Goal: Task Accomplishment & Management: Use online tool/utility

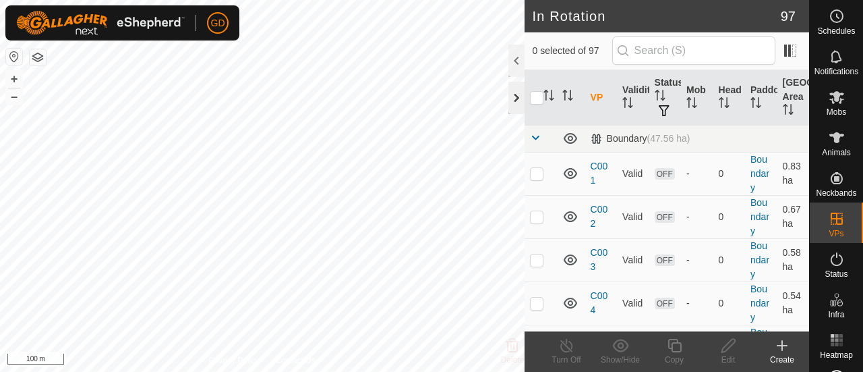
click at [514, 97] on div at bounding box center [517, 98] width 16 height 32
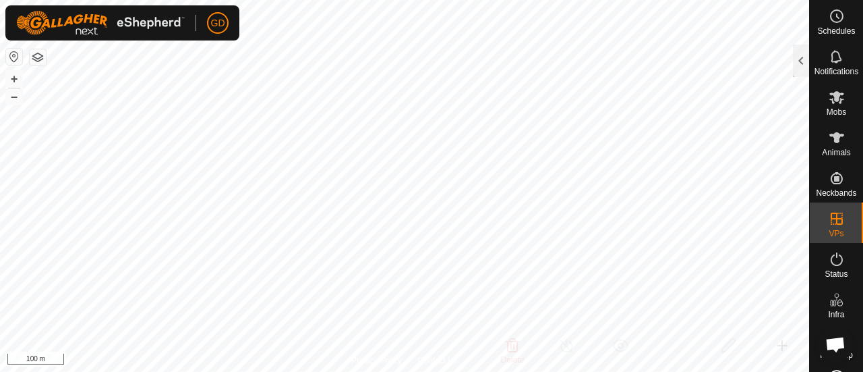
checkbox input "true"
checkbox input "false"
checkbox input "true"
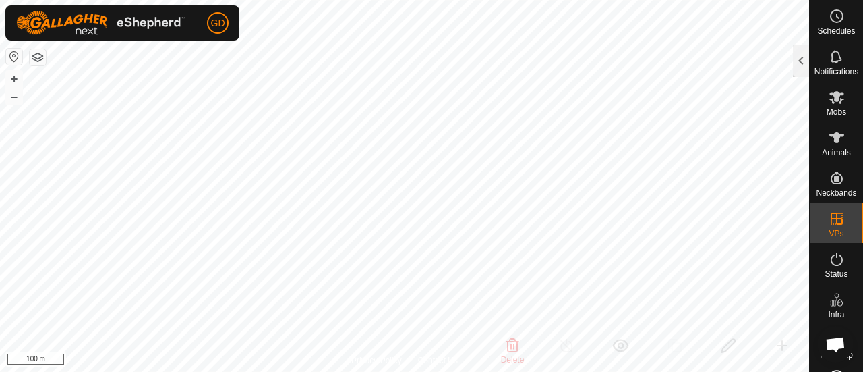
checkbox input "true"
checkbox input "false"
checkbox input "true"
click at [798, 60] on div at bounding box center [801, 61] width 16 height 32
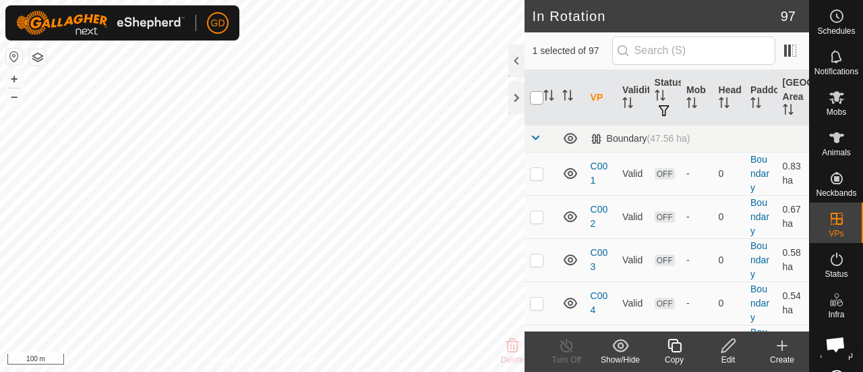
click at [534, 98] on input "checkbox" at bounding box center [536, 97] width 13 height 13
checkbox input "true"
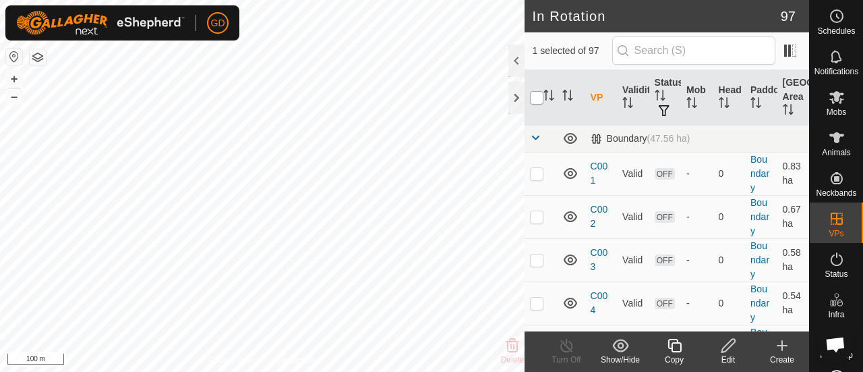
checkbox input "true"
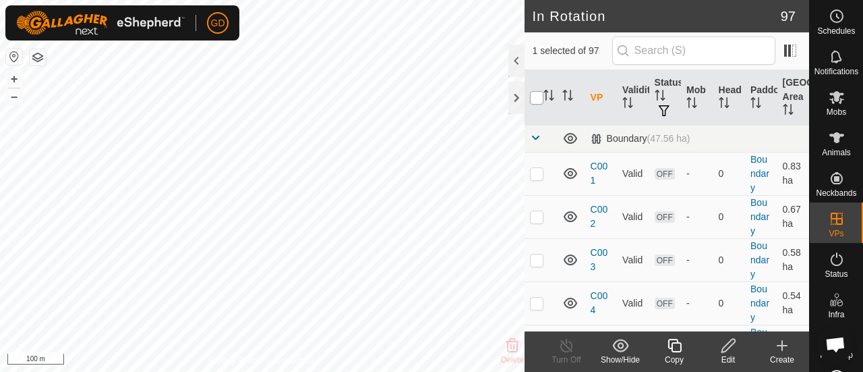
checkbox input "true"
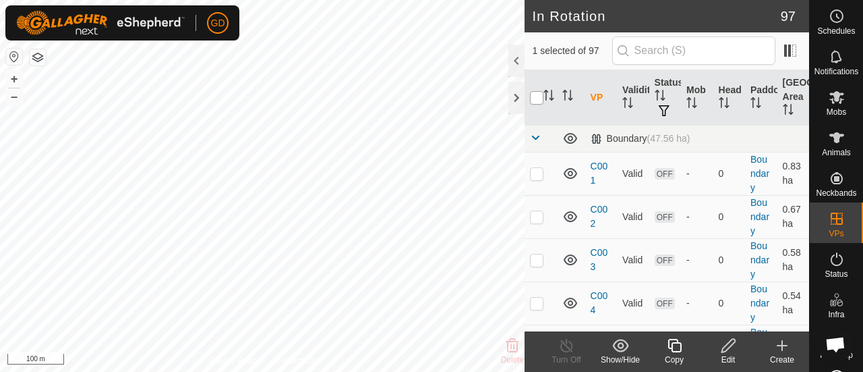
checkbox input "true"
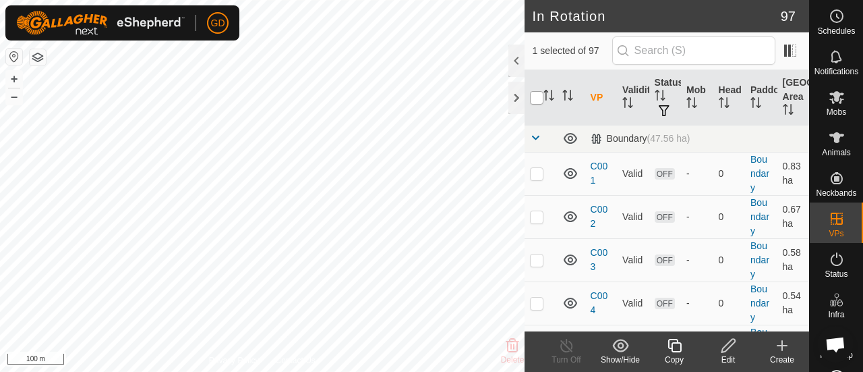
checkbox input "true"
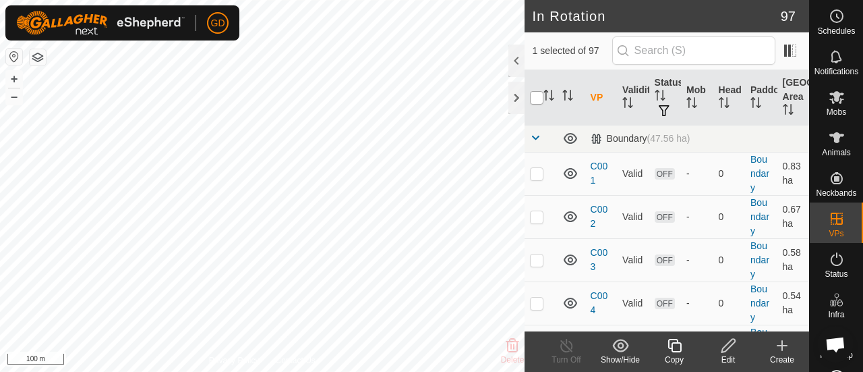
checkbox input "true"
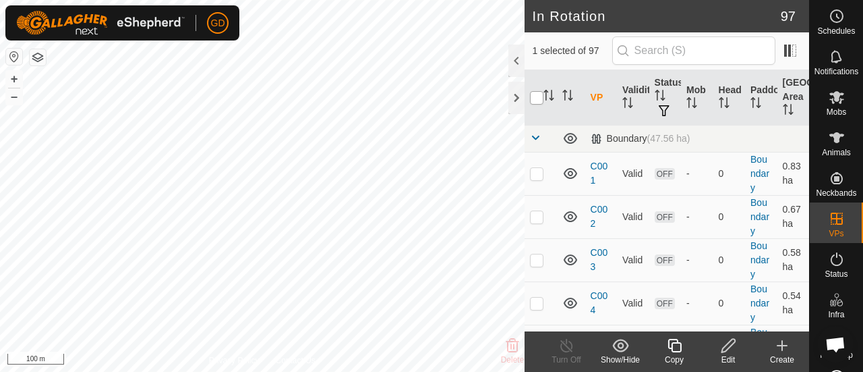
checkbox input "true"
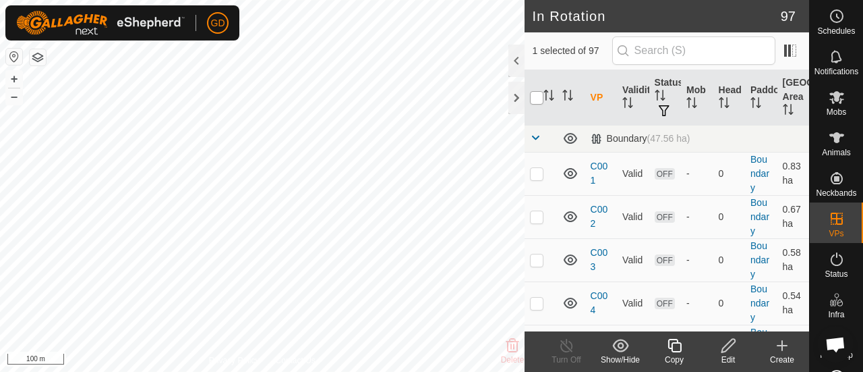
checkbox input "true"
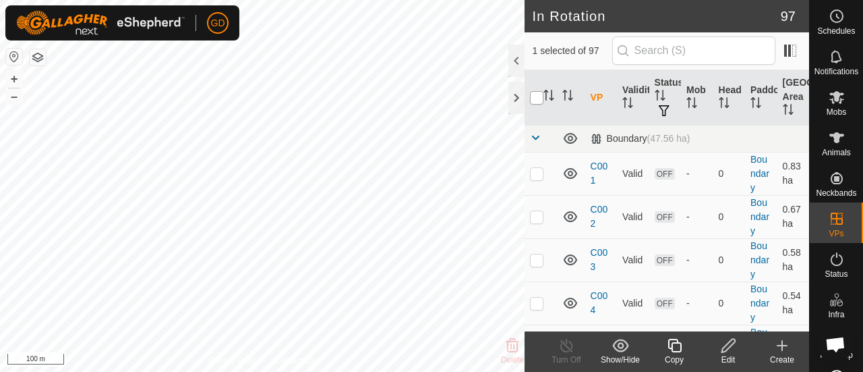
checkbox input "true"
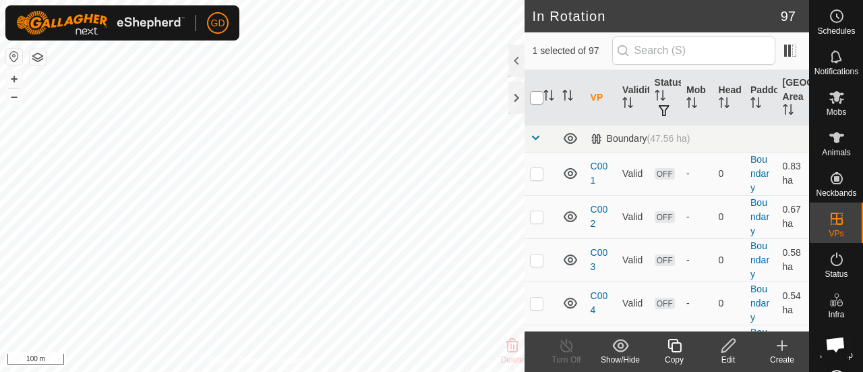
checkbox input "true"
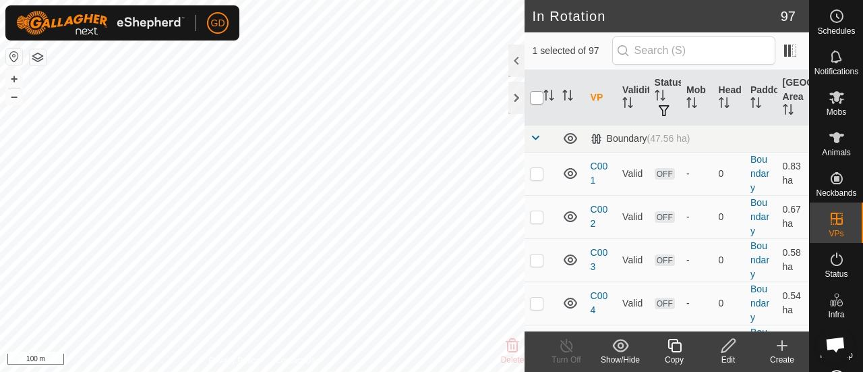
checkbox input "true"
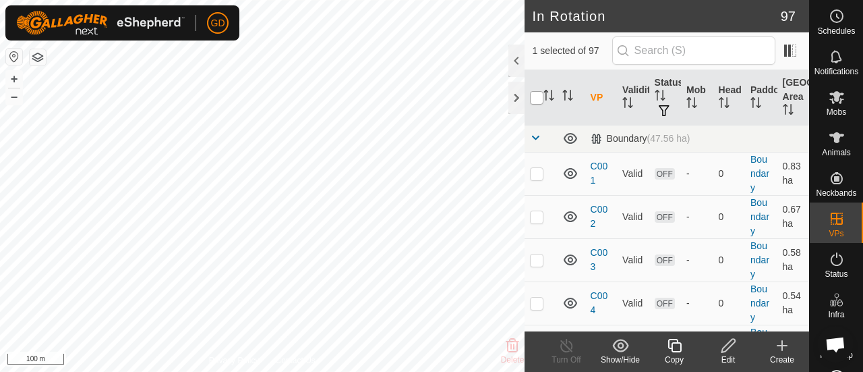
checkbox input "true"
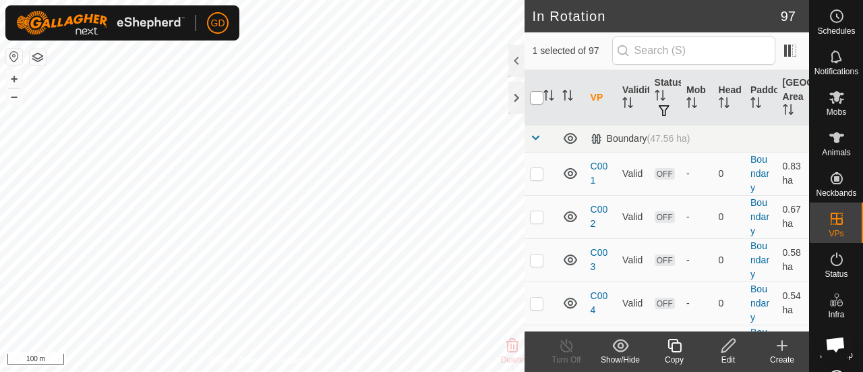
checkbox input "true"
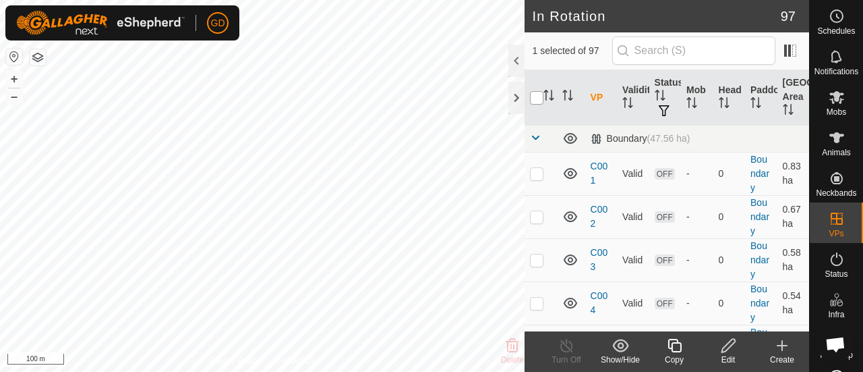
checkbox input "true"
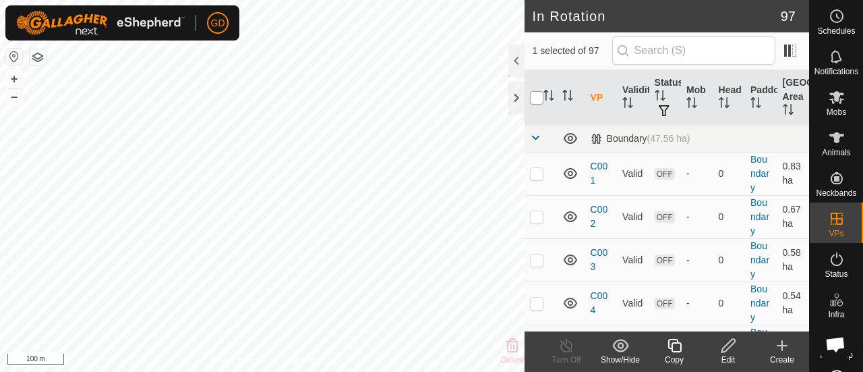
checkbox input "true"
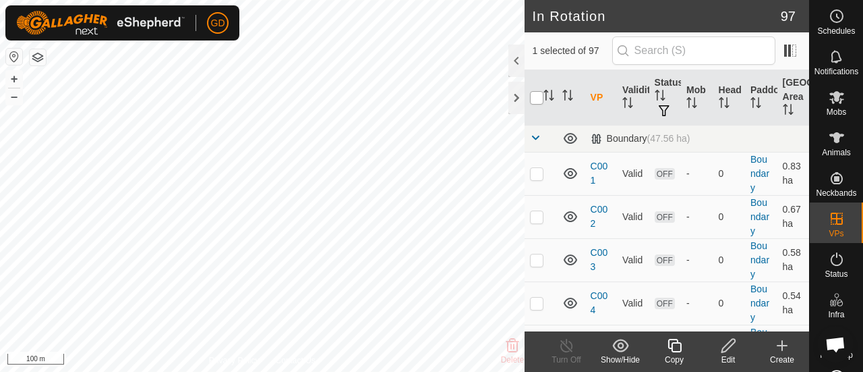
checkbox input "true"
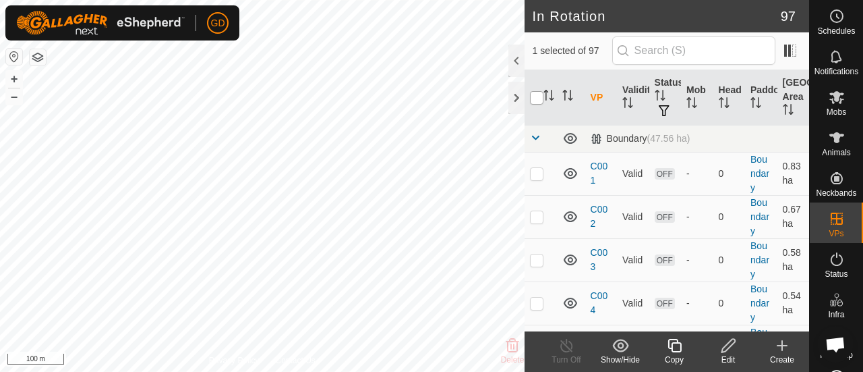
checkbox input "true"
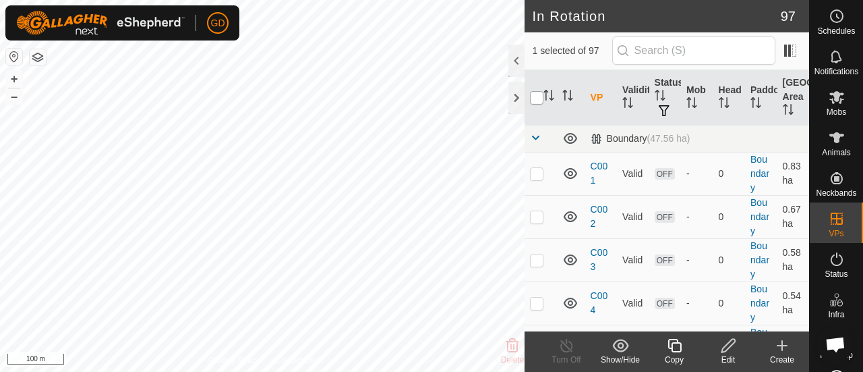
checkbox input "true"
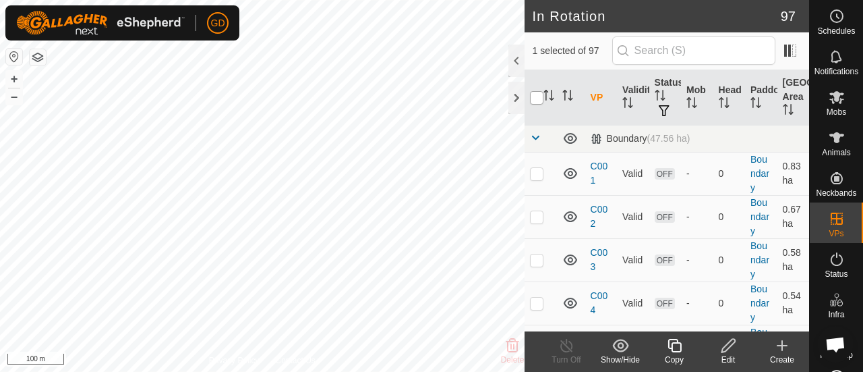
checkbox input "true"
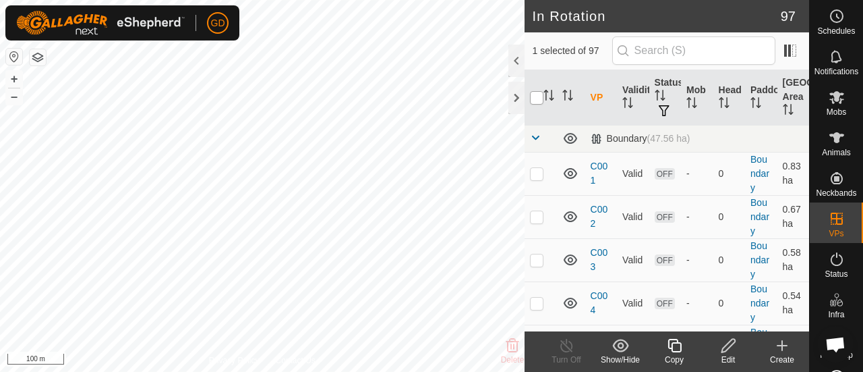
checkbox input "true"
click at [534, 98] on input "checkbox" at bounding box center [536, 97] width 13 height 13
checkbox input "false"
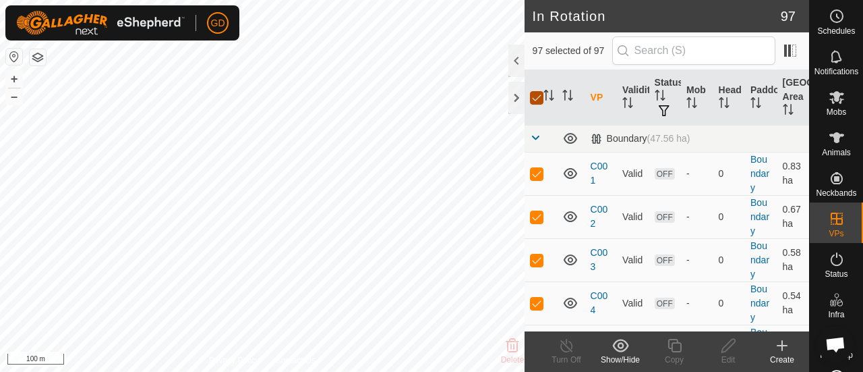
checkbox input "false"
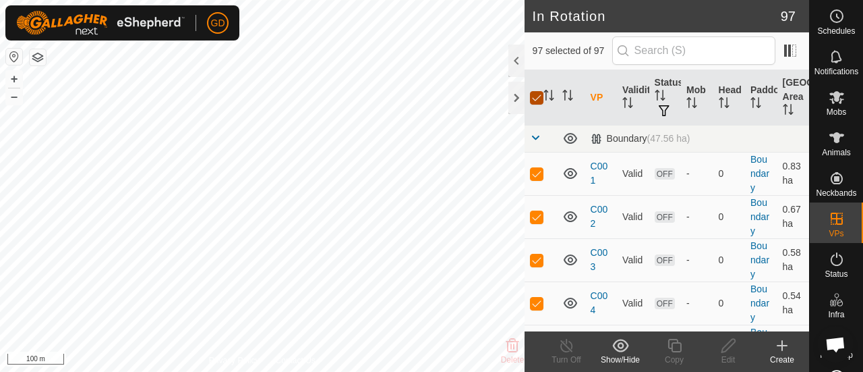
checkbox input "false"
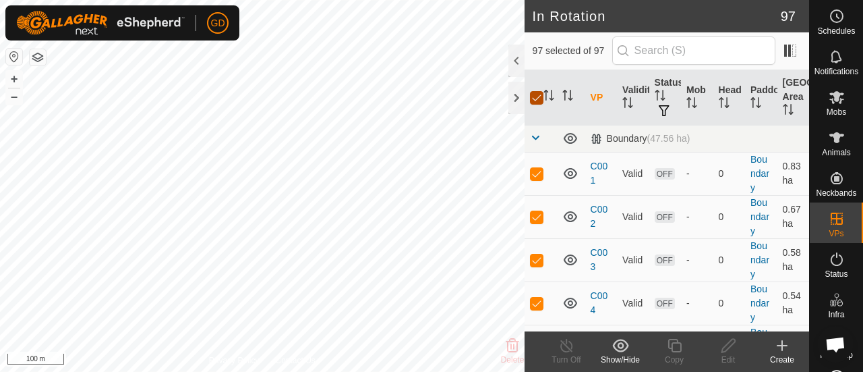
checkbox input "false"
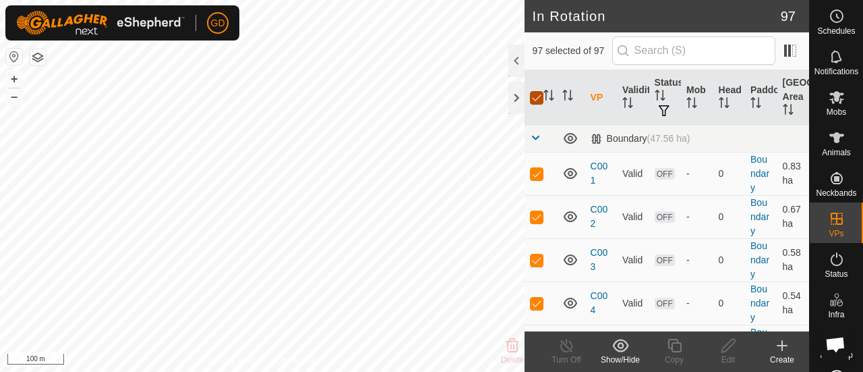
checkbox input "false"
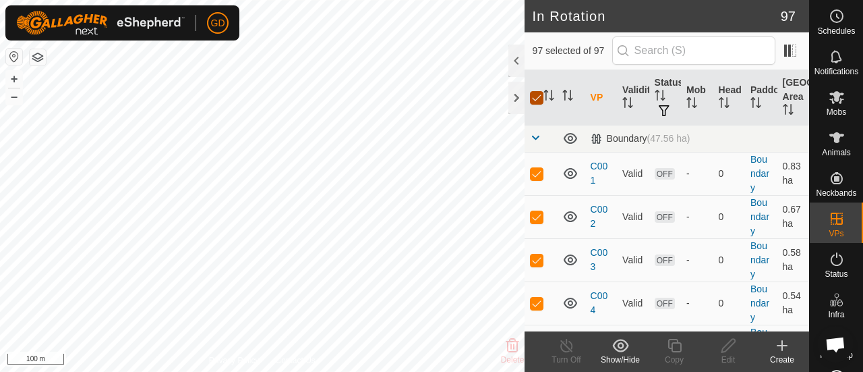
checkbox input "false"
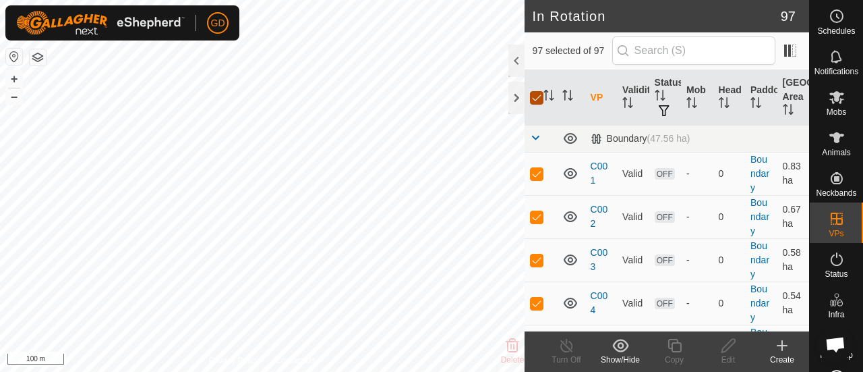
checkbox input "false"
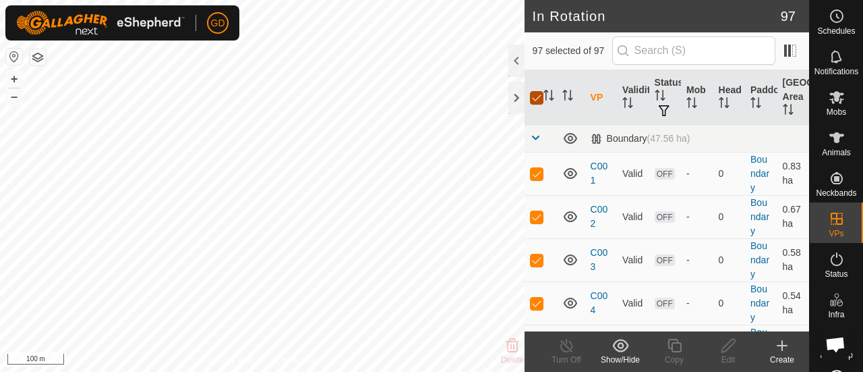
checkbox input "false"
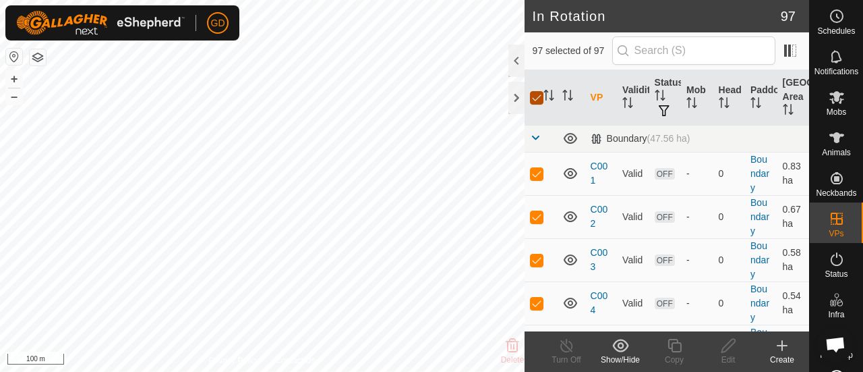
checkbox input "false"
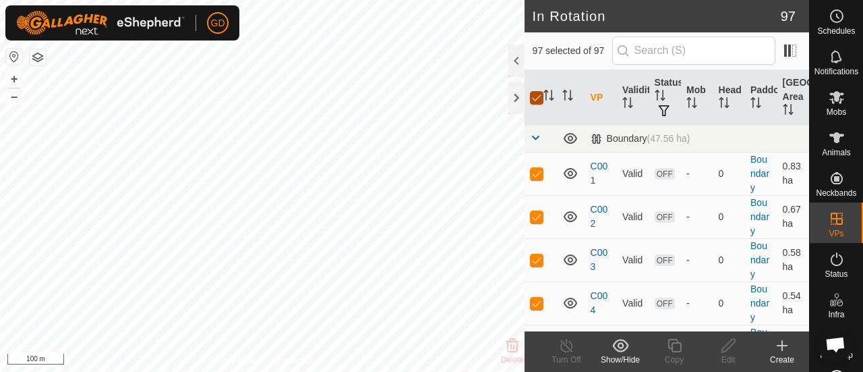
checkbox input "false"
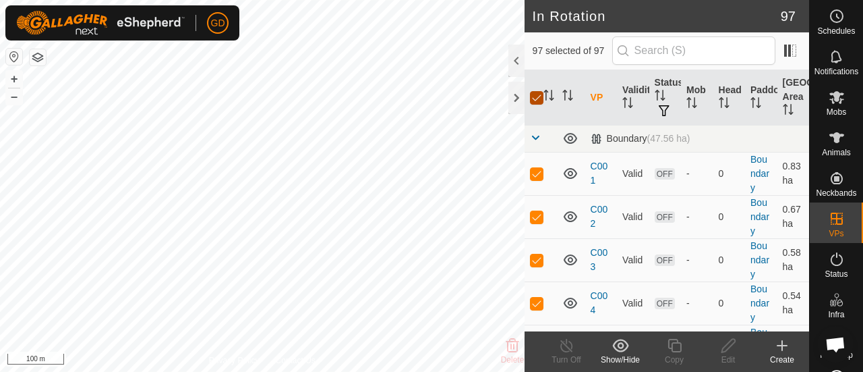
checkbox input "false"
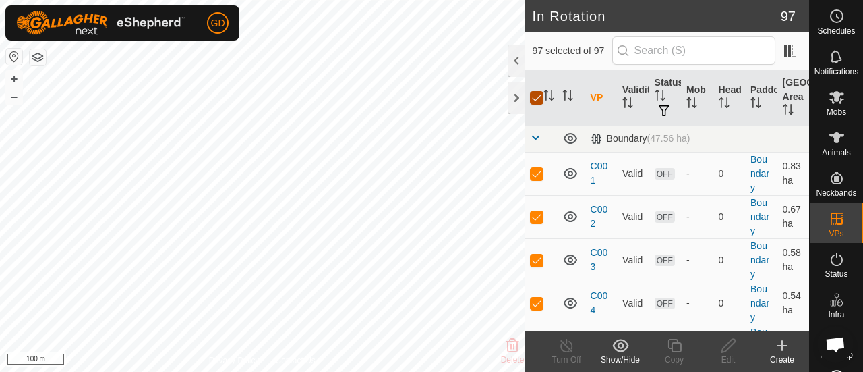
checkbox input "false"
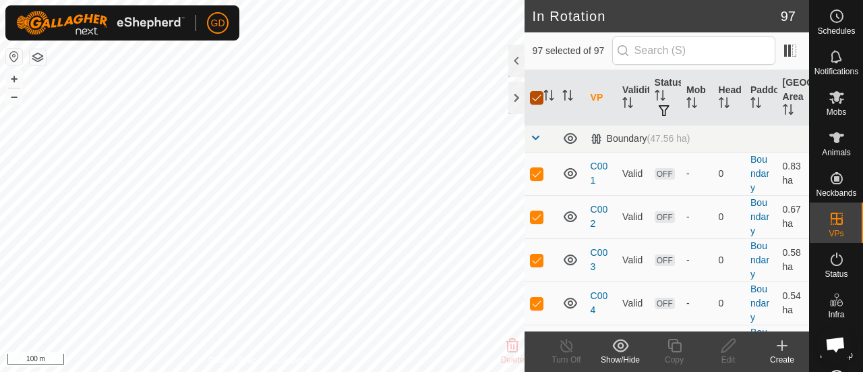
checkbox input "false"
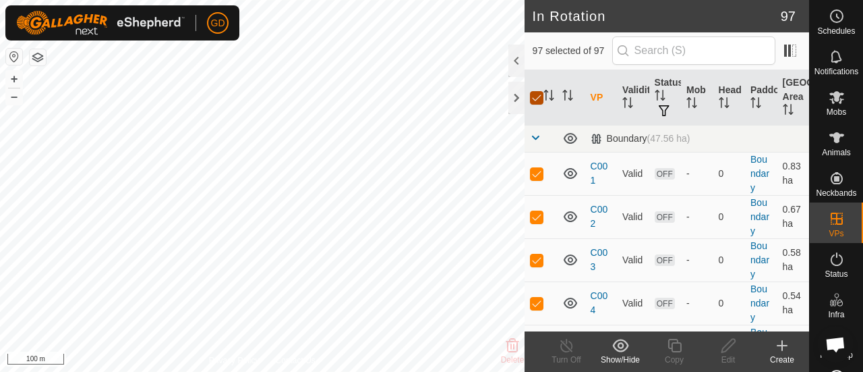
checkbox input "false"
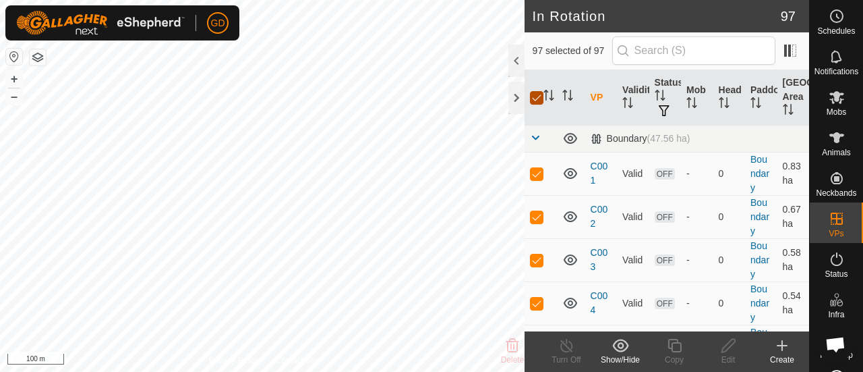
checkbox input "false"
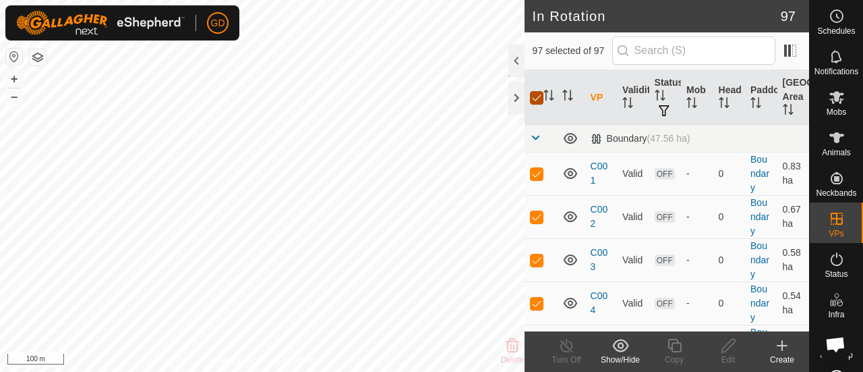
checkbox input "false"
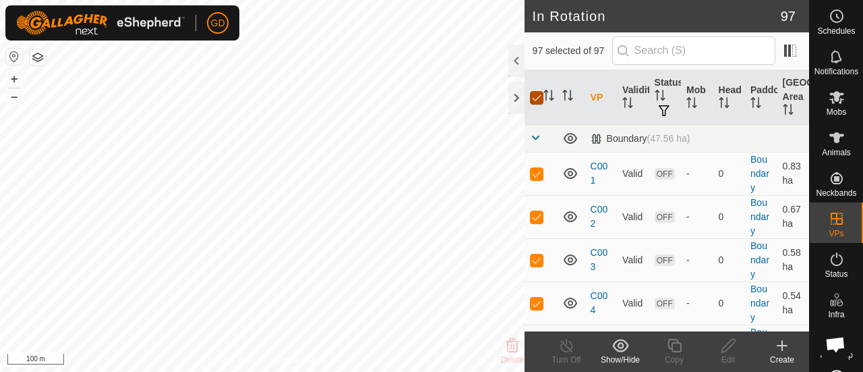
checkbox input "false"
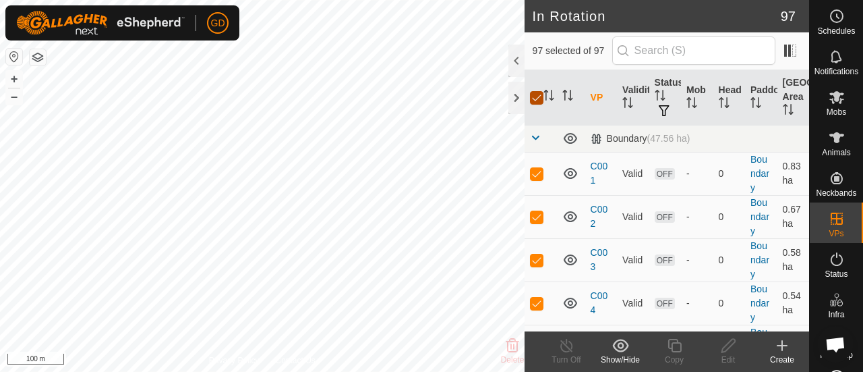
checkbox input "false"
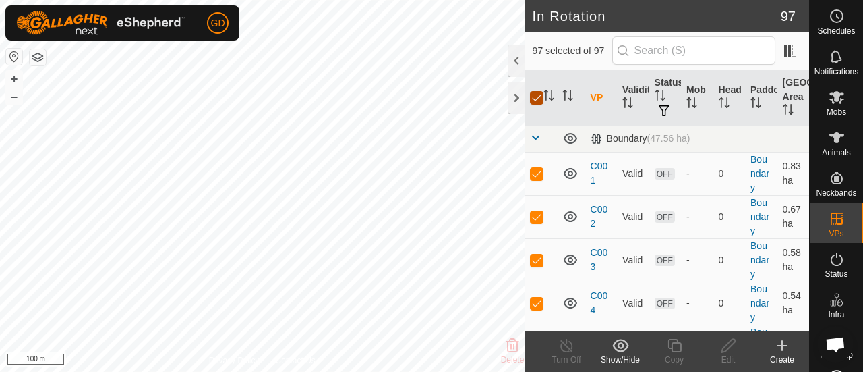
checkbox input "false"
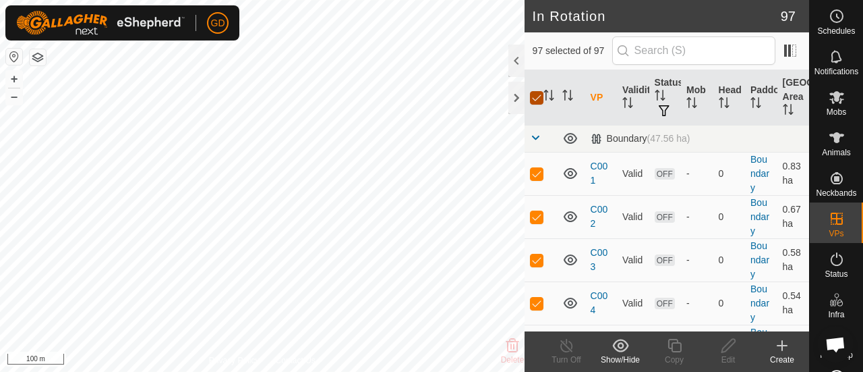
checkbox input "false"
click at [511, 99] on div at bounding box center [517, 98] width 16 height 32
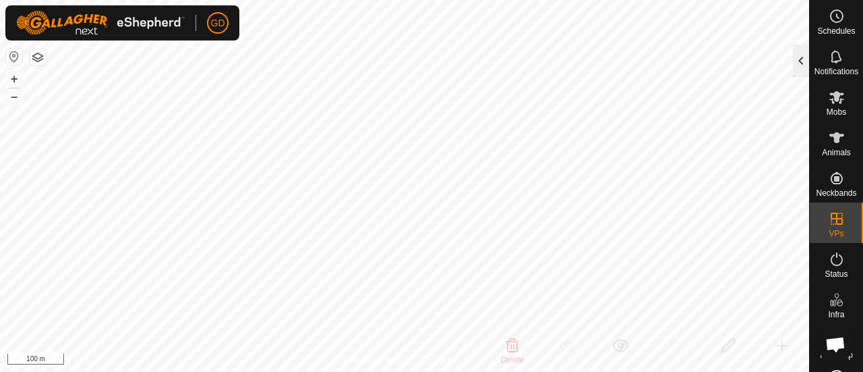
click at [803, 68] on div at bounding box center [801, 61] width 16 height 32
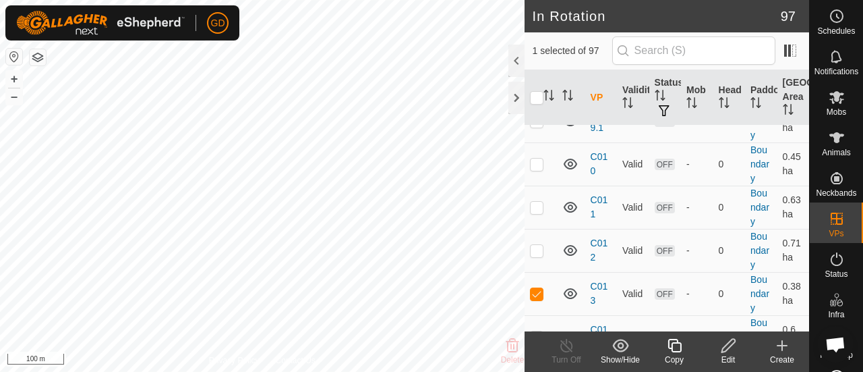
scroll to position [474, 0]
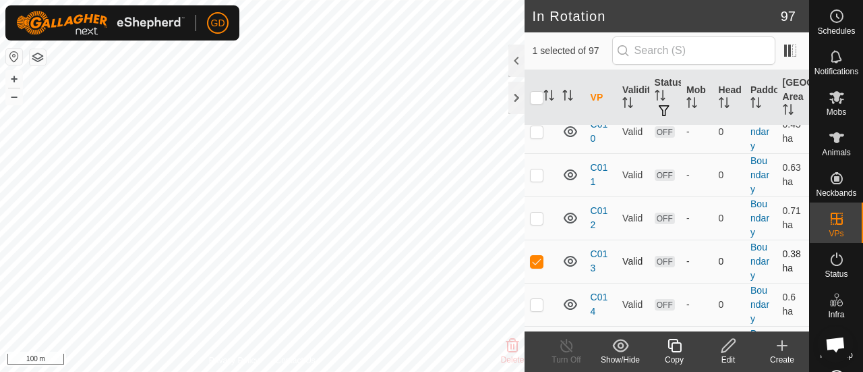
click at [538, 260] on p-checkbox at bounding box center [536, 261] width 13 height 11
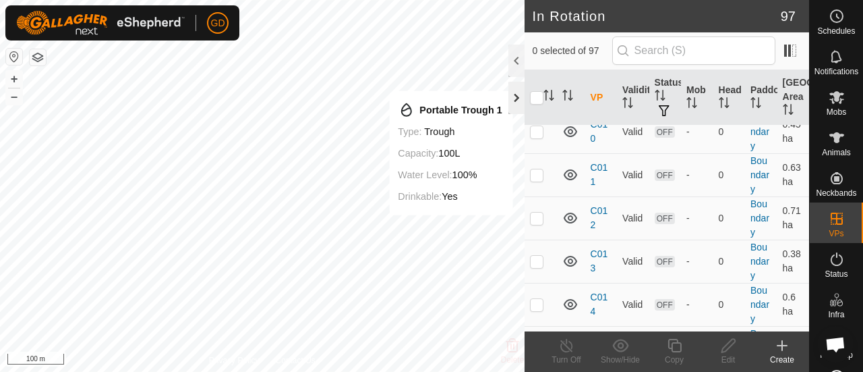
click at [515, 96] on div at bounding box center [517, 98] width 16 height 32
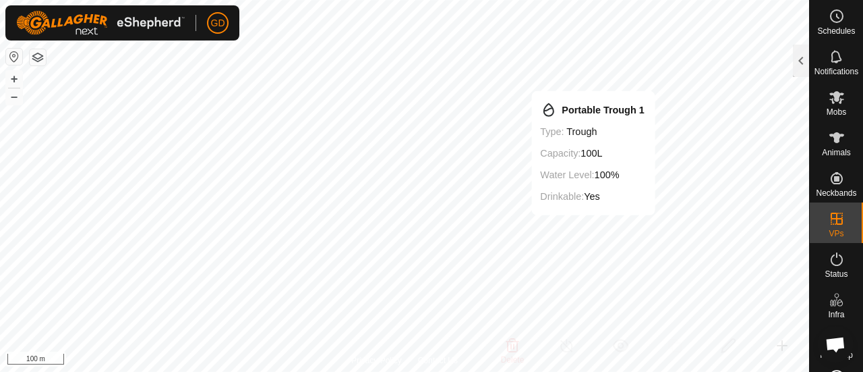
scroll to position [1313, 0]
